Goal: Information Seeking & Learning: Compare options

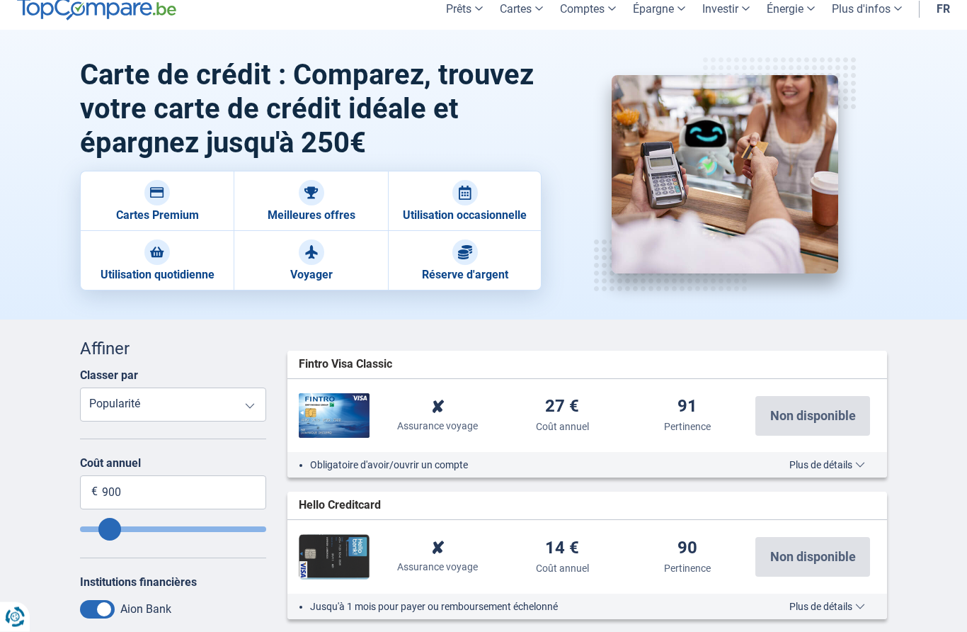
click at [239, 414] on select "Assurance voyage Assurance achats Coût annuel Popularité" at bounding box center [173, 405] width 186 height 34
click at [236, 493] on input "900" at bounding box center [173, 492] width 186 height 34
click at [626, 302] on div "Carte de crédit : Comparez, trouvez votre carte de crédit idéale et épargnez ju…" at bounding box center [483, 175] width 967 height 290
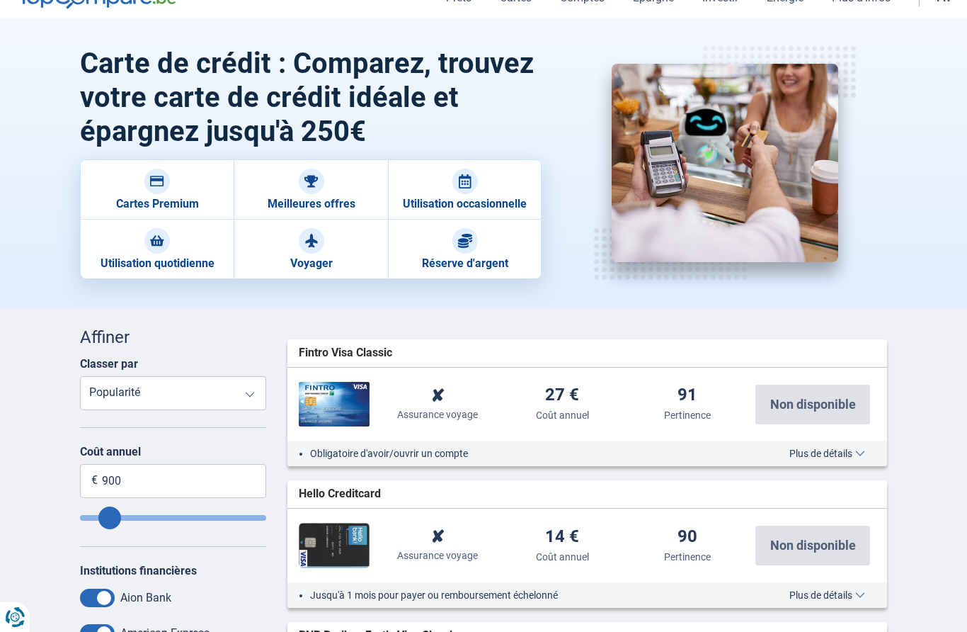
scroll to position [0, 0]
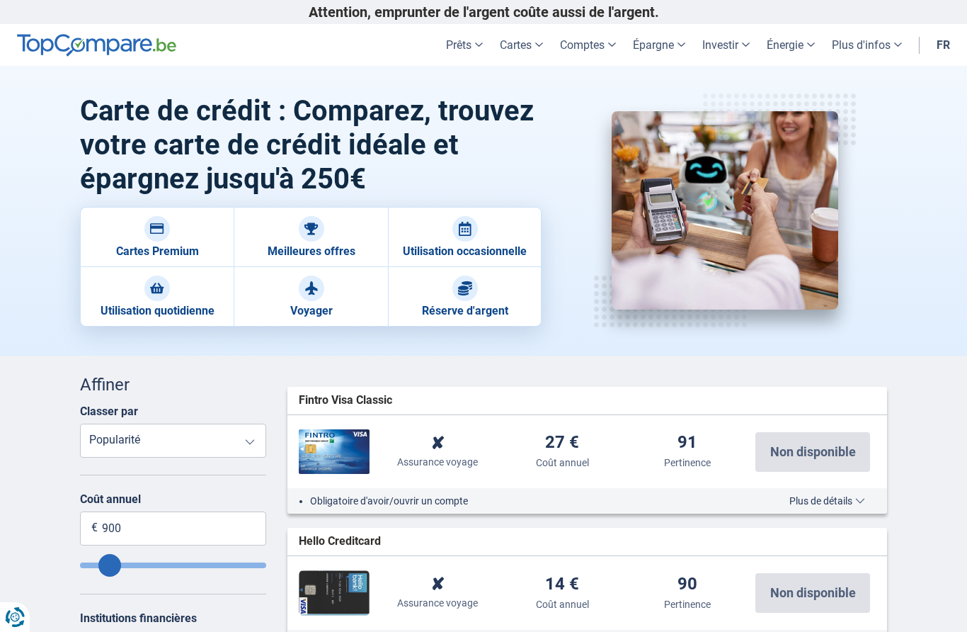
click at [162, 234] on img at bounding box center [157, 229] width 14 height 14
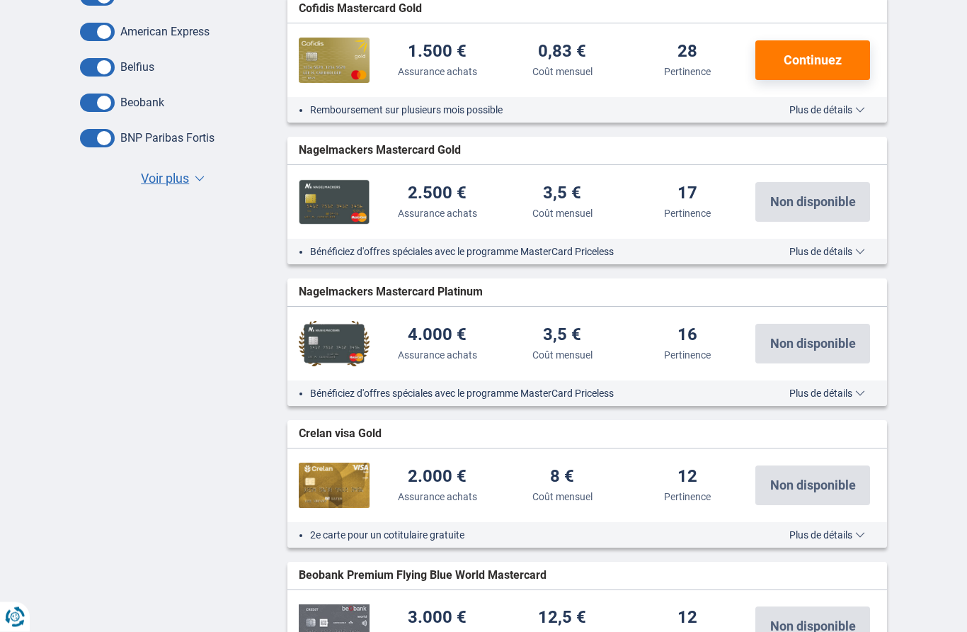
scroll to position [610, 0]
